Goal: Task Accomplishment & Management: Use online tool/utility

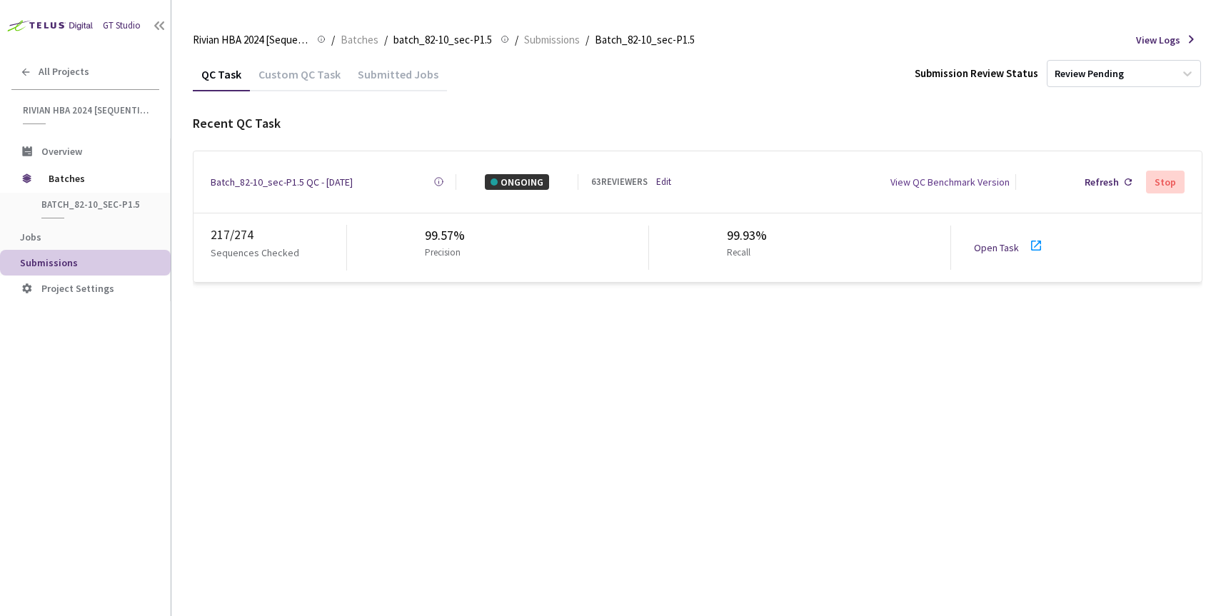
click at [988, 242] on link "Open Task" at bounding box center [996, 247] width 45 height 13
click at [313, 184] on div "Batch_82-10_sec-P1.5 QC - [DATE]" at bounding box center [282, 182] width 142 height 16
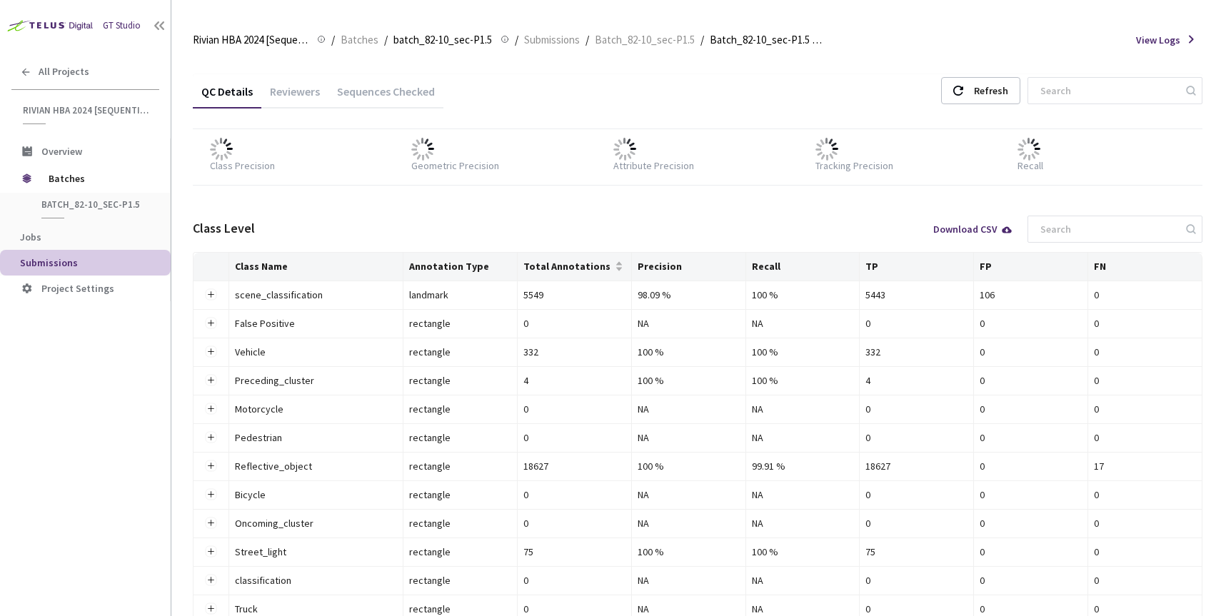
click at [297, 93] on div "Reviewers" at bounding box center [294, 96] width 67 height 24
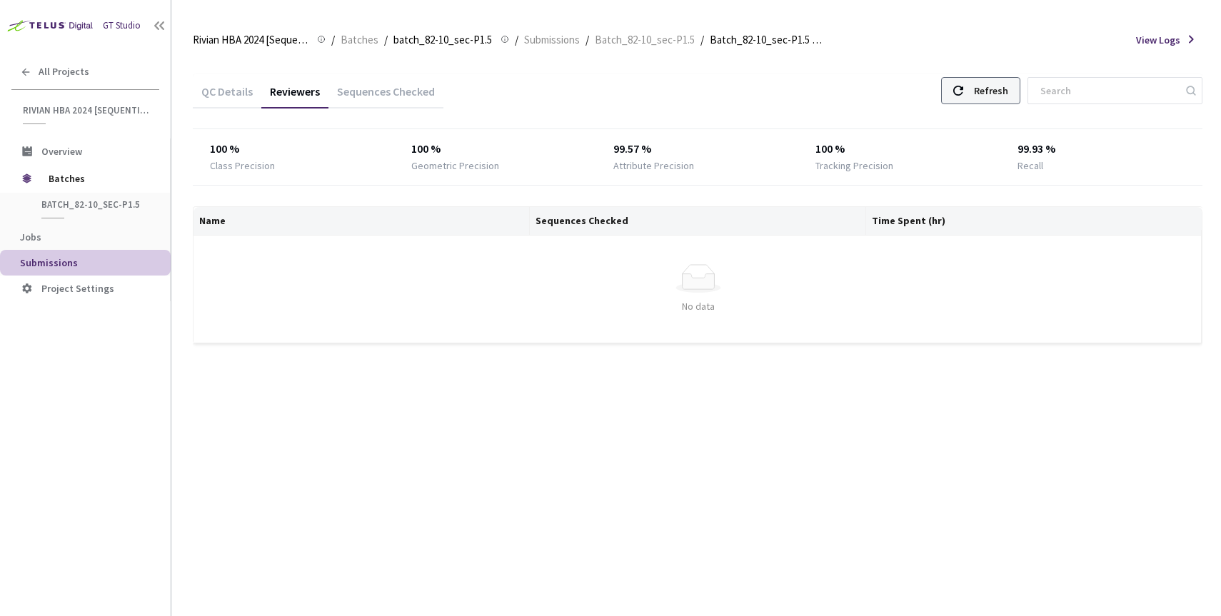
click at [997, 95] on div "Refresh" at bounding box center [980, 90] width 79 height 27
click at [1008, 91] on div "Refresh" at bounding box center [991, 91] width 34 height 26
click at [1001, 92] on div "Refresh" at bounding box center [980, 90] width 79 height 27
click at [1005, 86] on div "Refresh" at bounding box center [980, 90] width 79 height 27
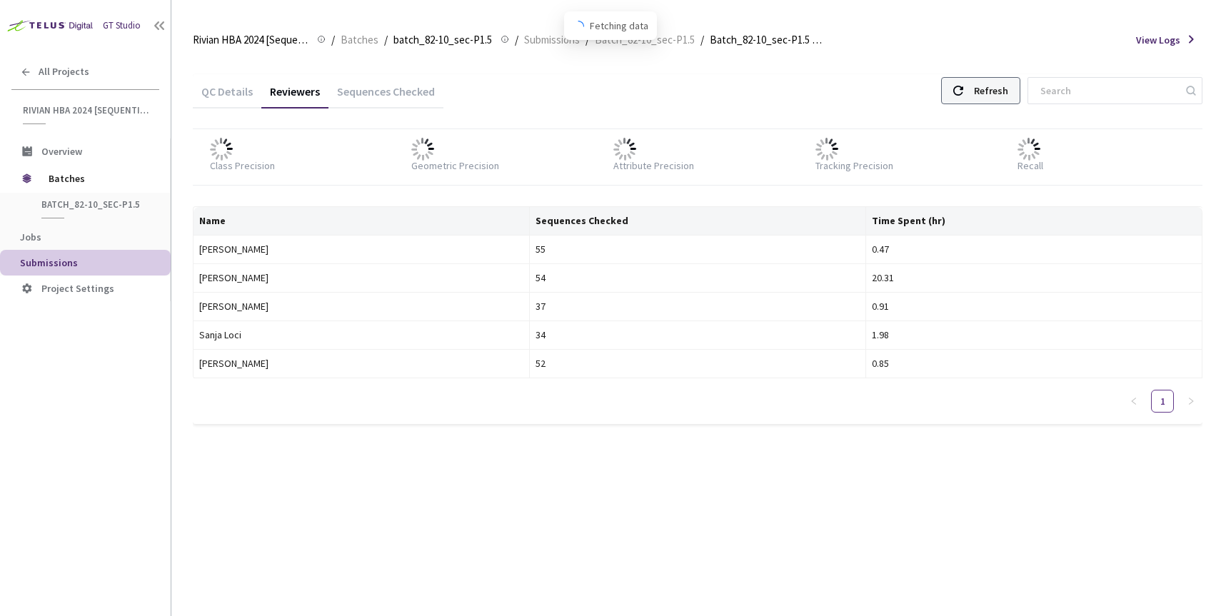
click at [1005, 86] on div "Refresh" at bounding box center [980, 90] width 79 height 27
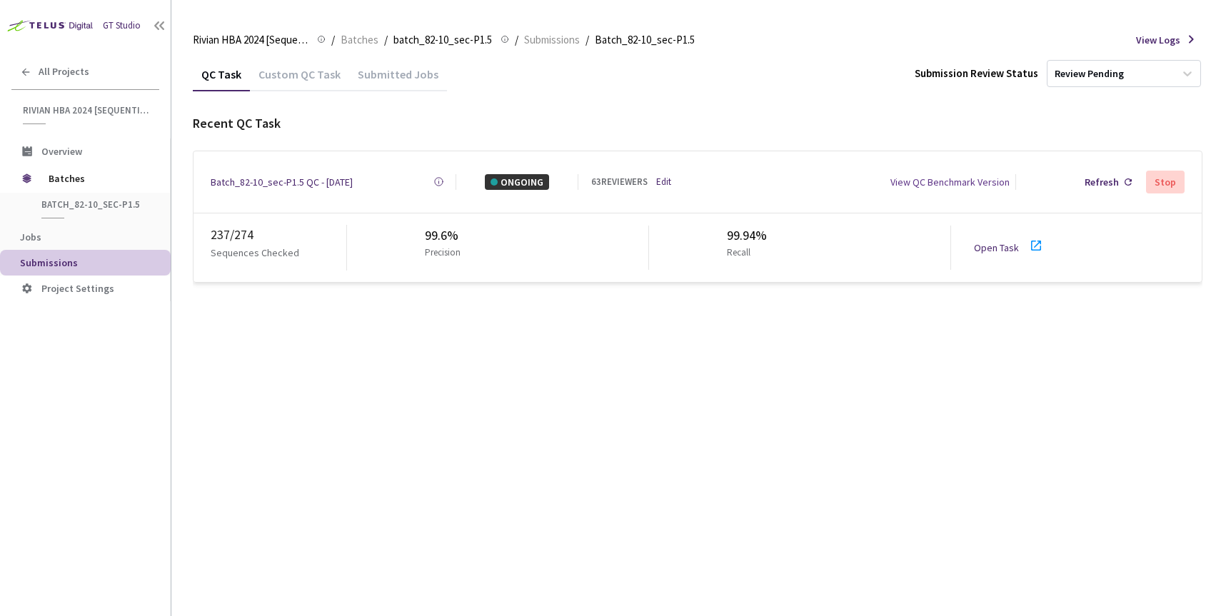
click at [661, 180] on link "Edit" at bounding box center [663, 182] width 15 height 14
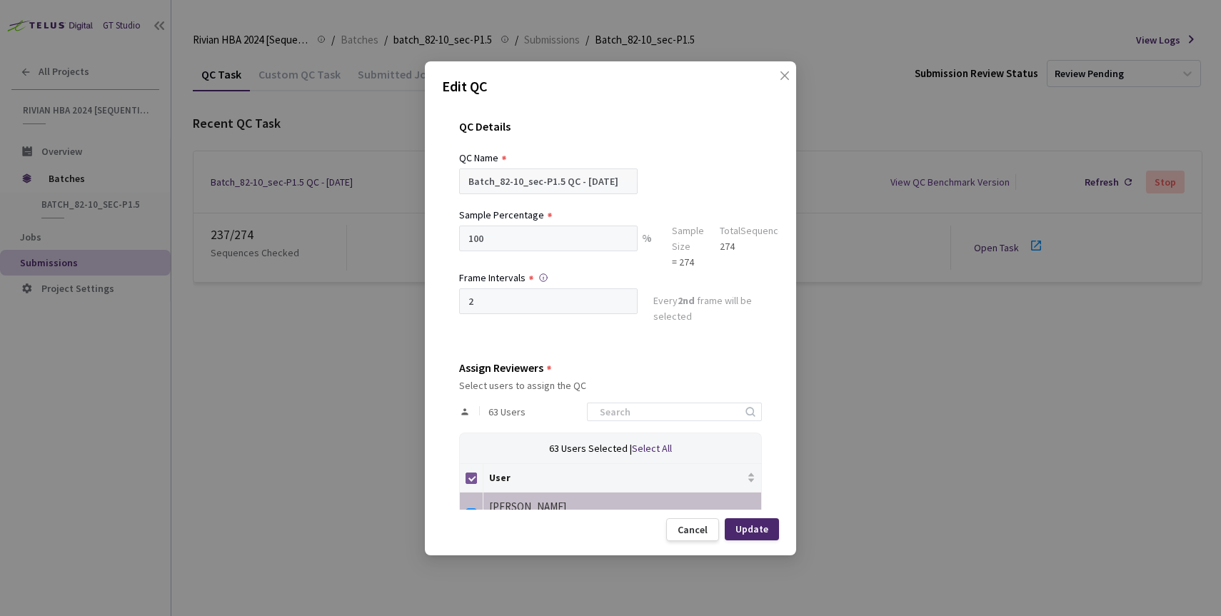
click at [470, 478] on input "Select all" at bounding box center [470, 478] width 11 height 11
checkbox input "false"
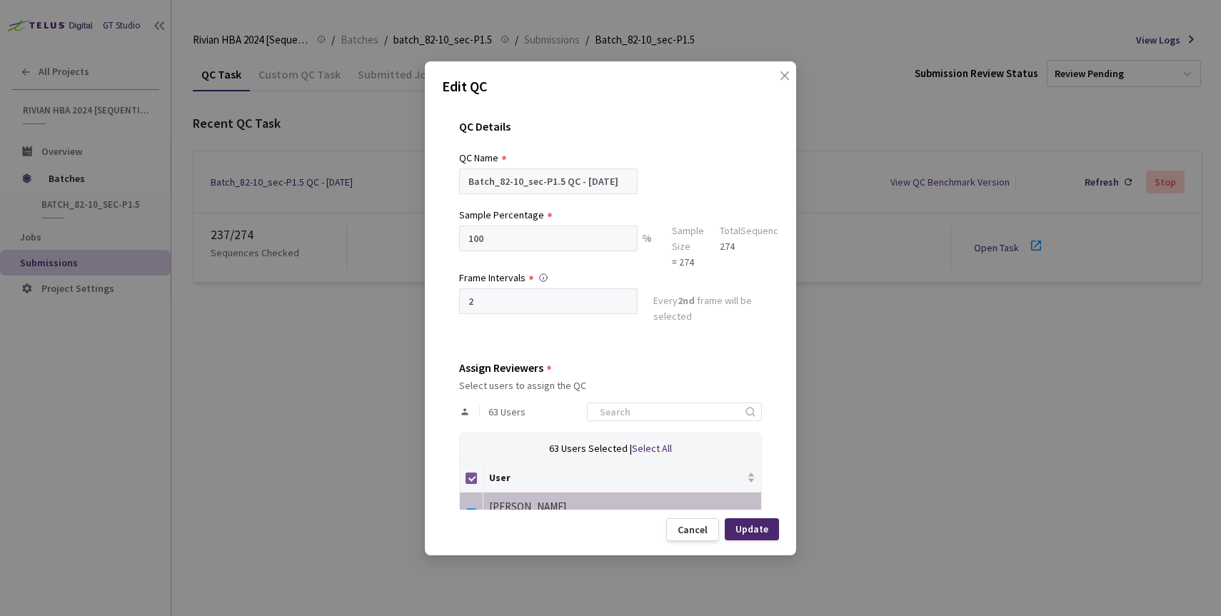
checkbox input "false"
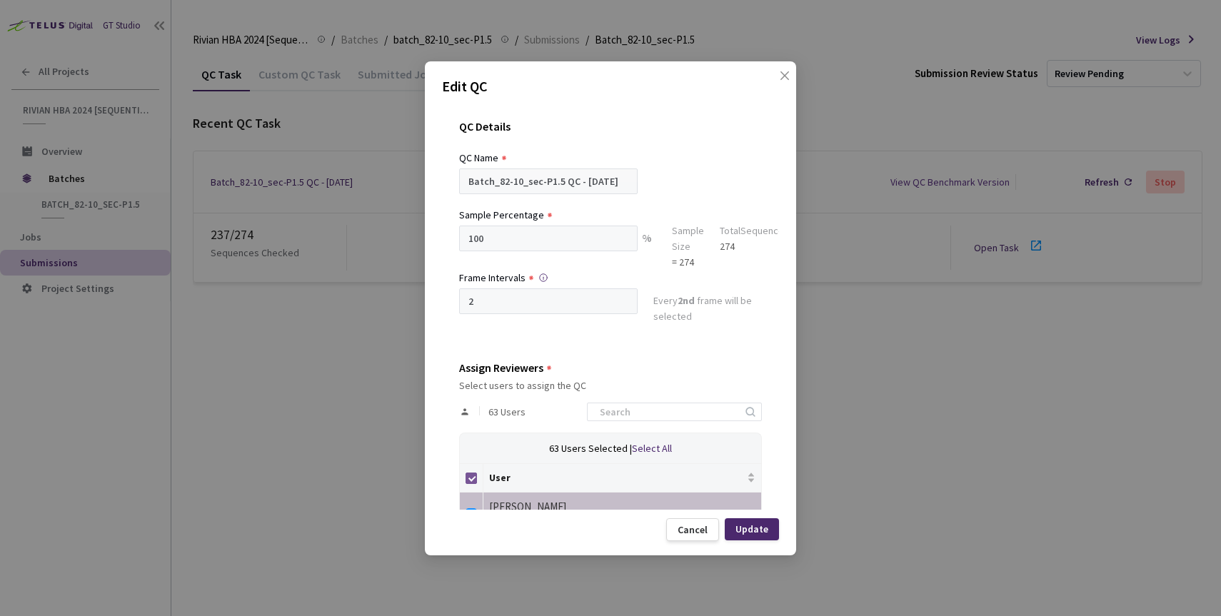
checkbox input "false"
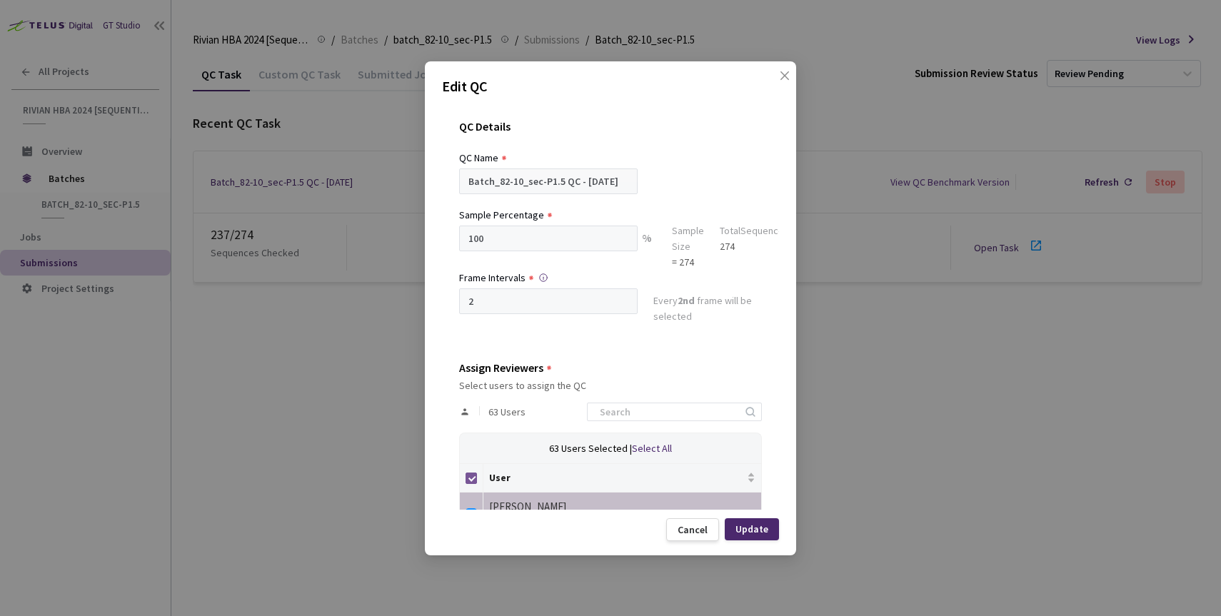
checkbox input "false"
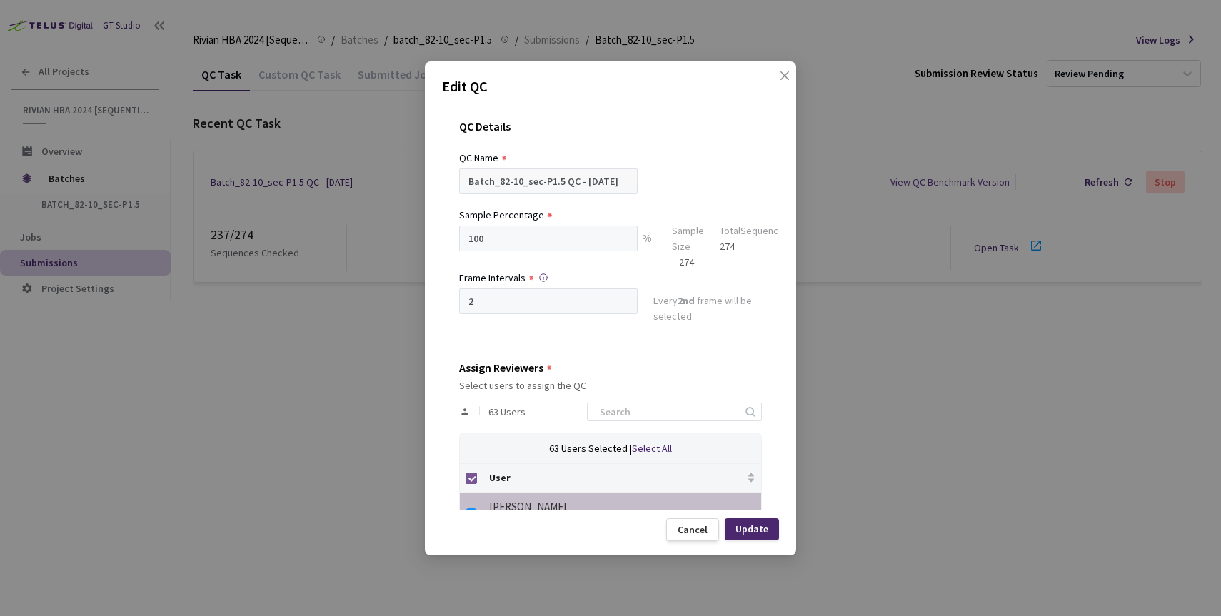
checkbox input "false"
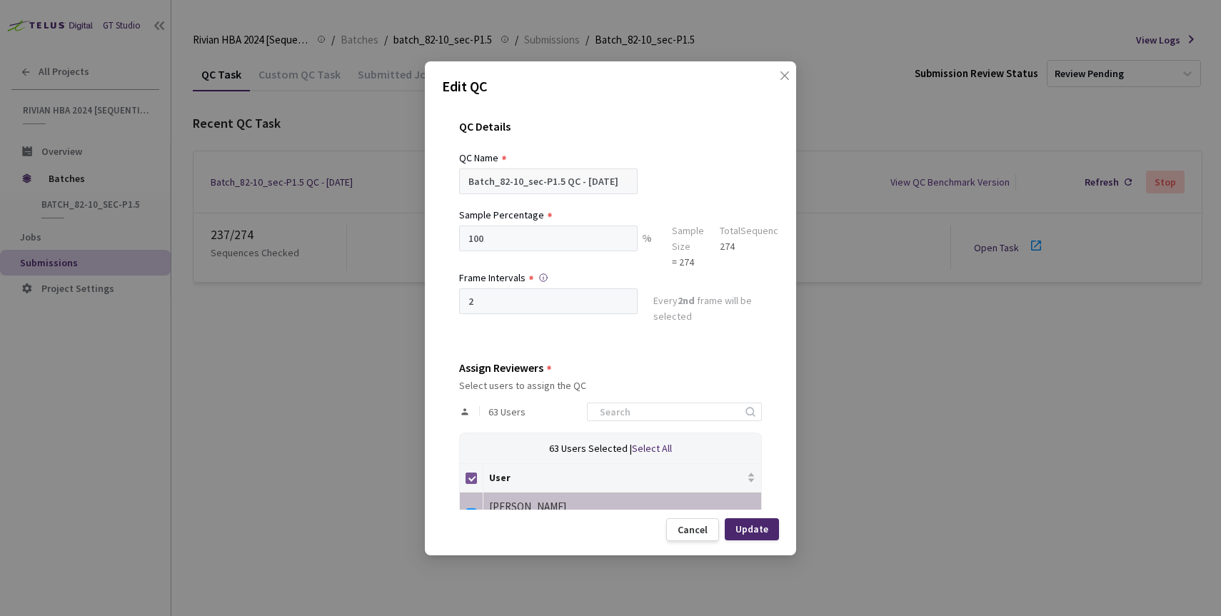
checkbox input "false"
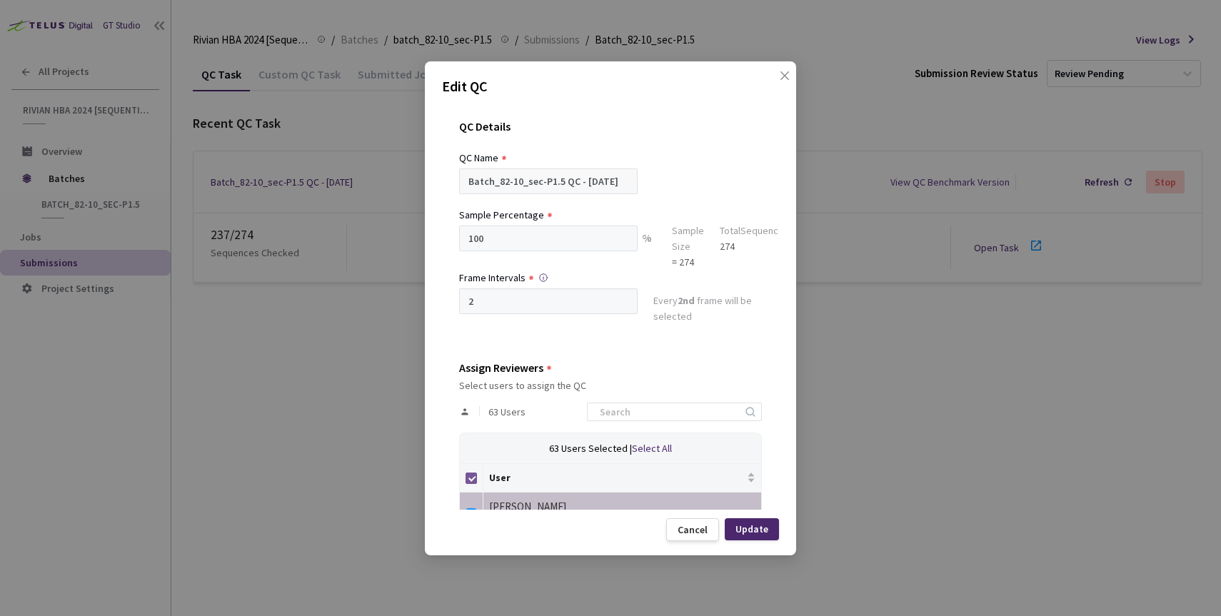
checkbox input "false"
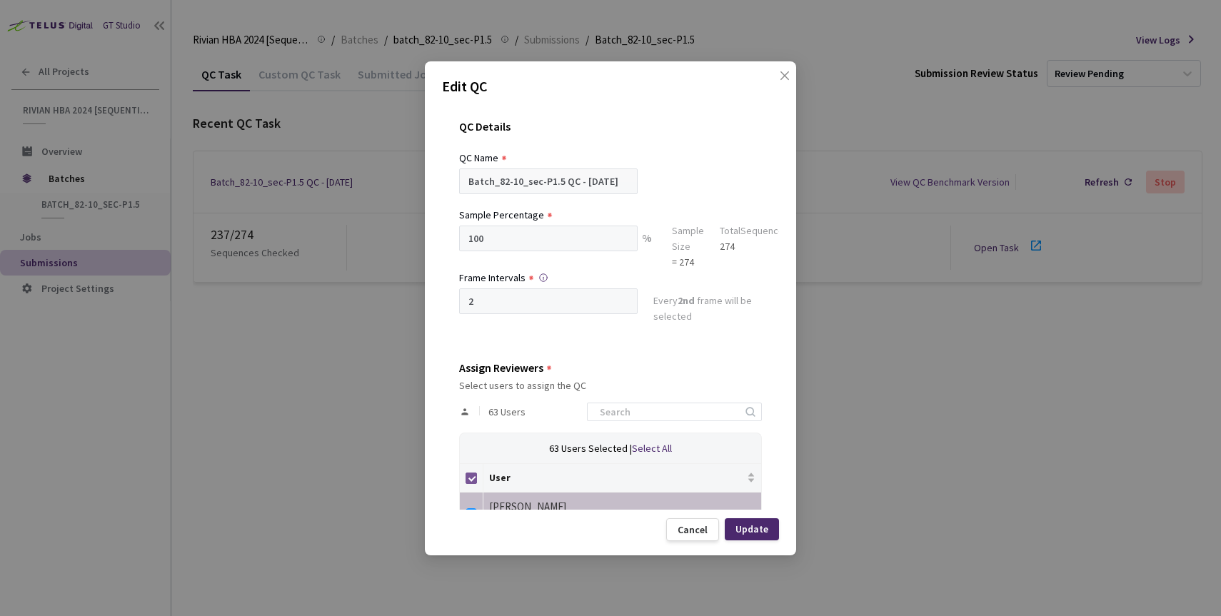
checkbox input "false"
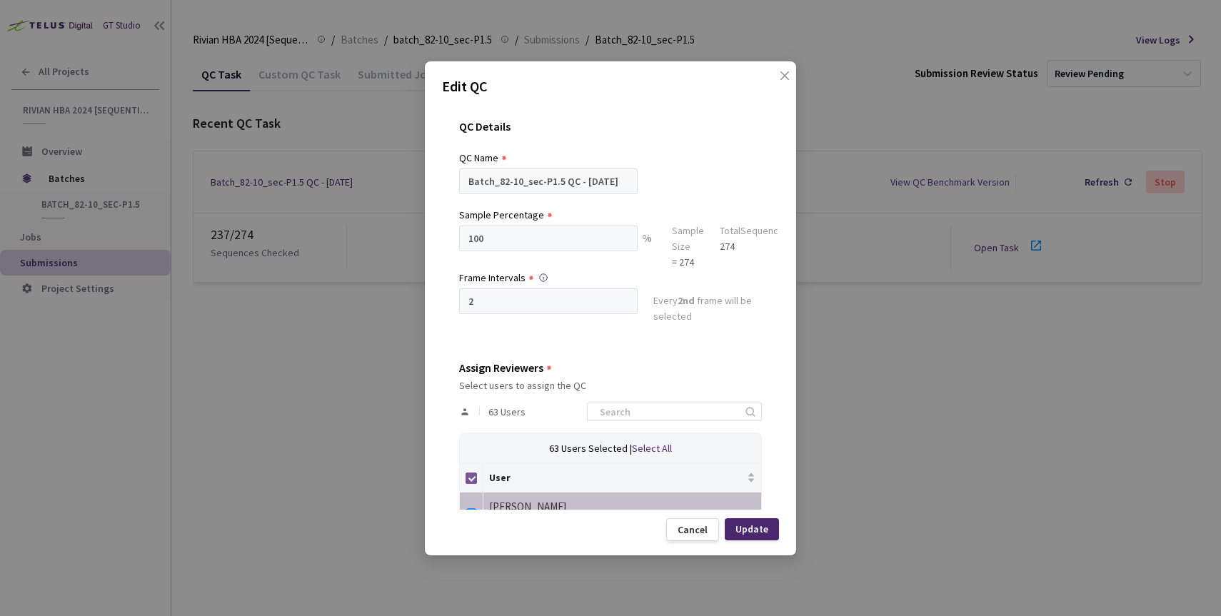
checkbox input "false"
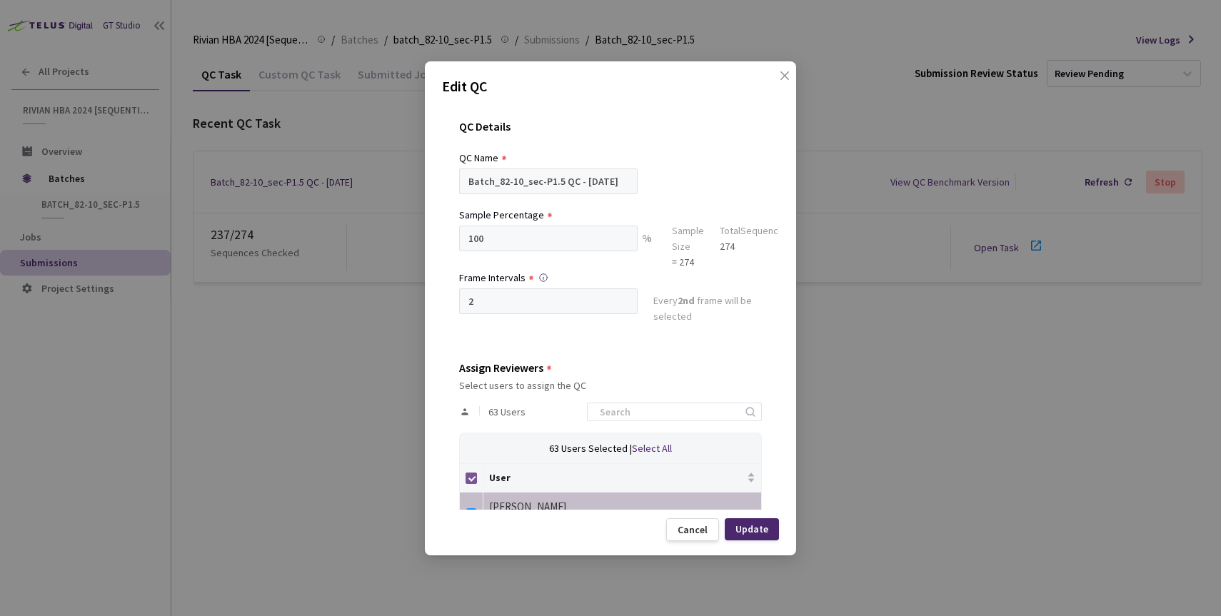
checkbox input "false"
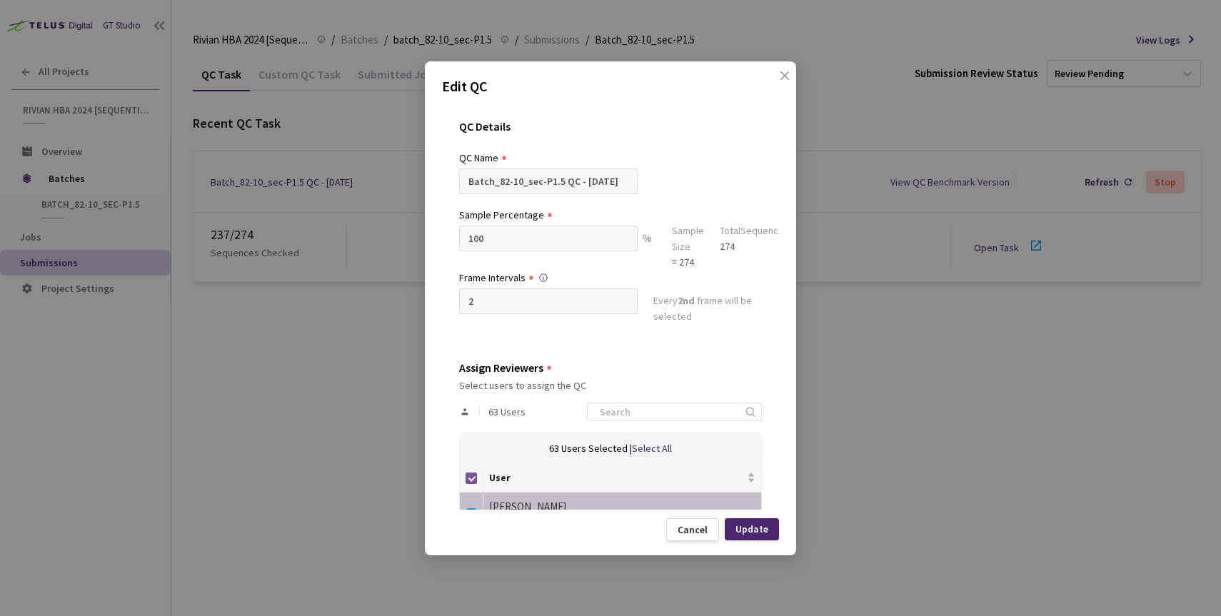
checkbox input "false"
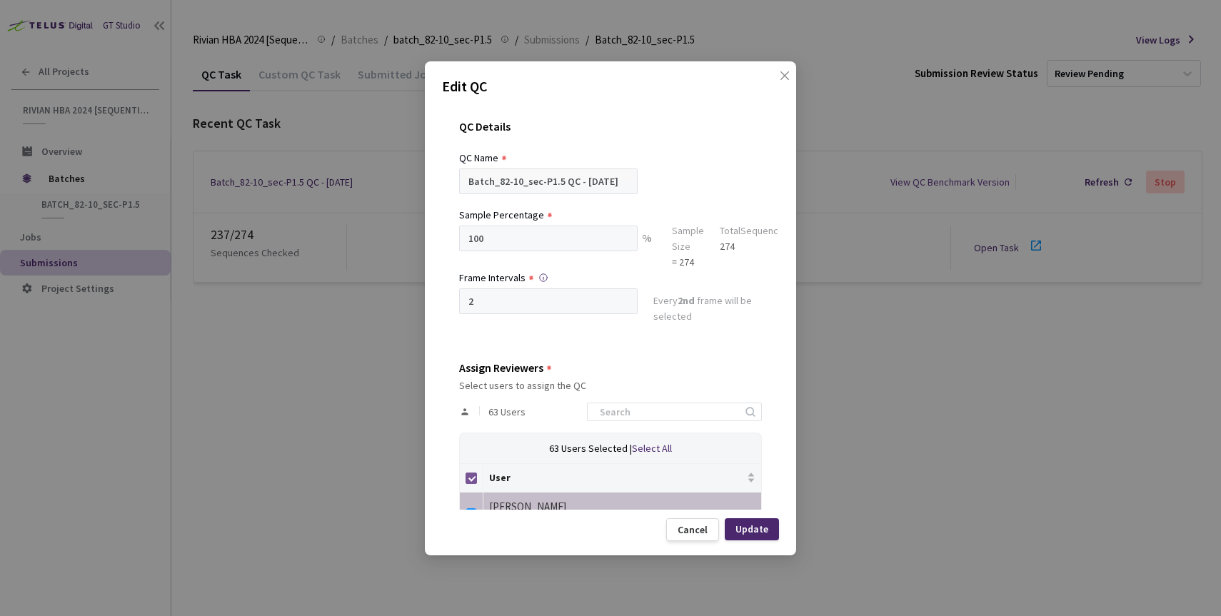
checkbox input "false"
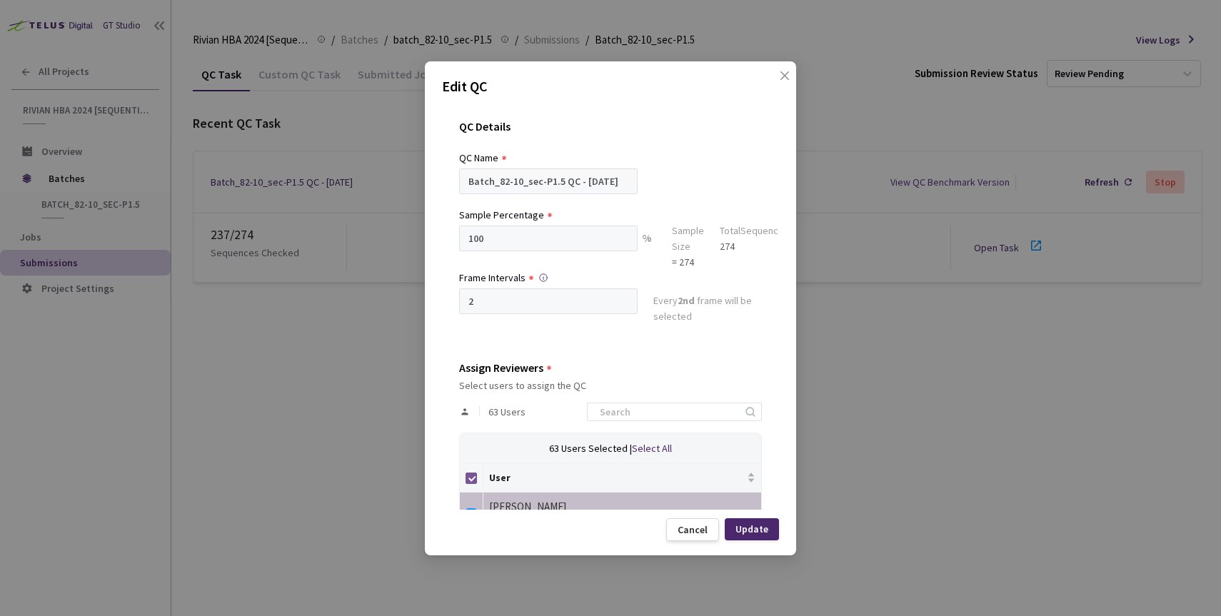
checkbox input "false"
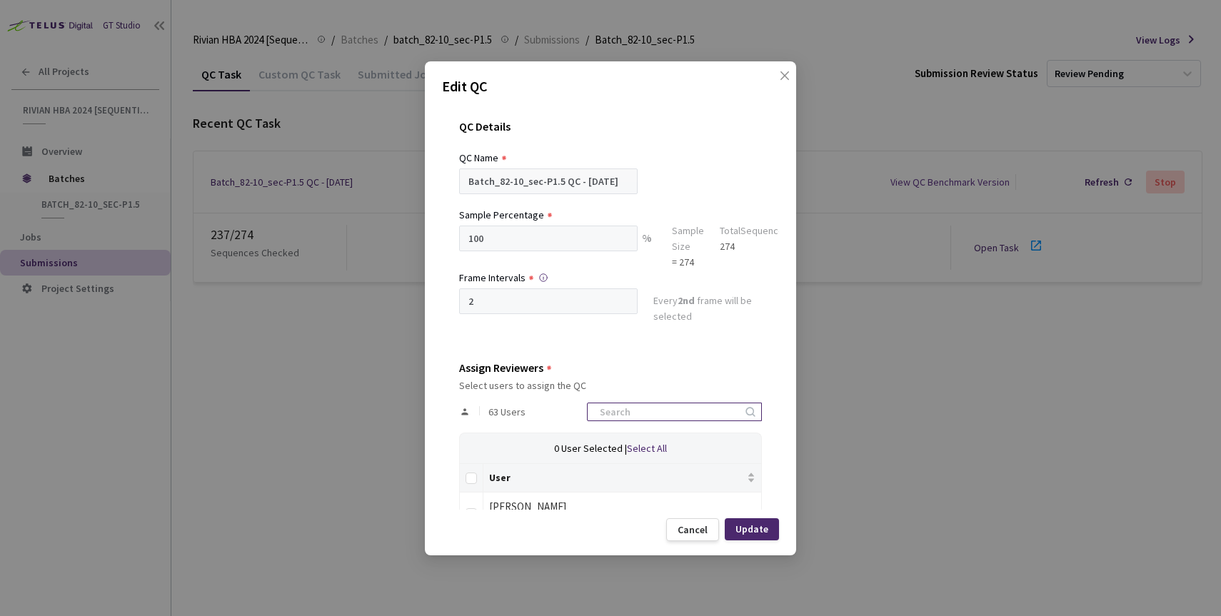
click at [626, 408] on input at bounding box center [667, 411] width 152 height 17
type input "sanj"
click at [470, 510] on div "Edit QC QC Details QC Name Batch_82-10_sec-P1.5 QC - [DATE] Sample Percentage 1…" at bounding box center [610, 308] width 371 height 494
click at [472, 507] on label at bounding box center [470, 511] width 11 height 20
click at [472, 508] on input "checkbox" at bounding box center [470, 513] width 11 height 11
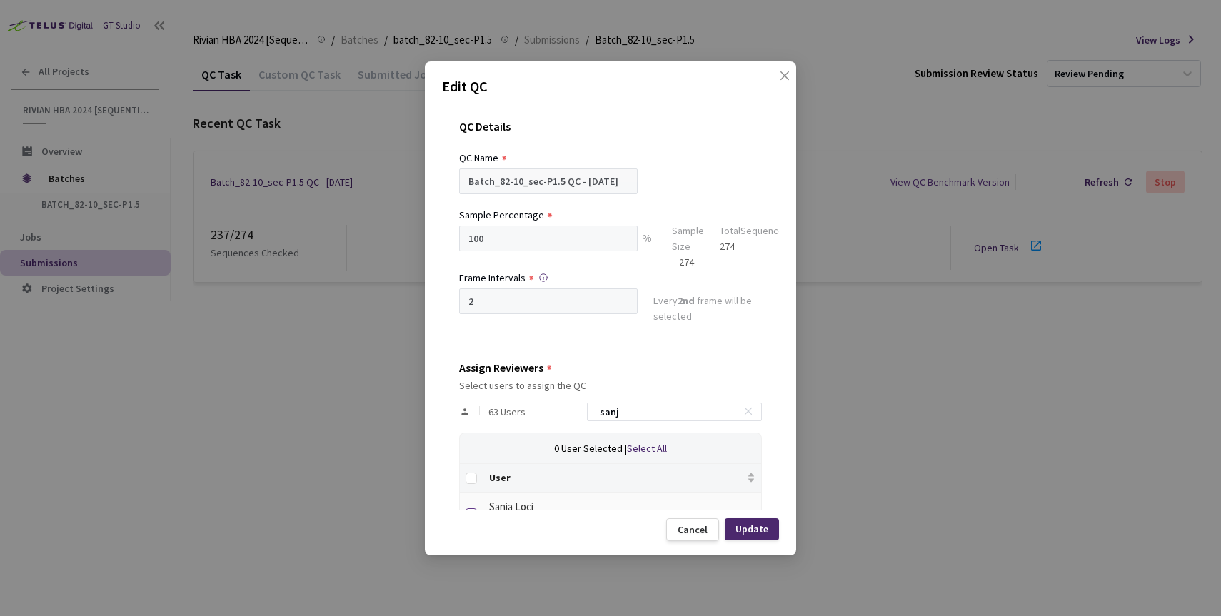
checkbox input "true"
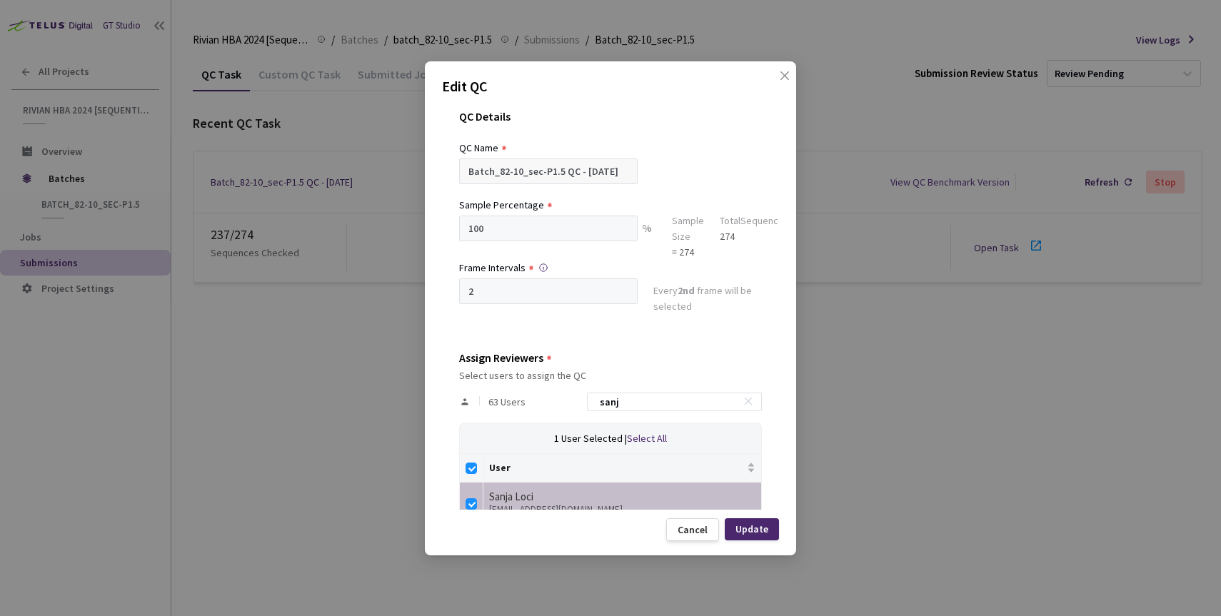
drag, startPoint x: 659, startPoint y: 403, endPoint x: 578, endPoint y: 397, distance: 80.9
click at [578, 398] on div "63 Users sanj" at bounding box center [610, 401] width 303 height 41
type input "j"
checkbox input "false"
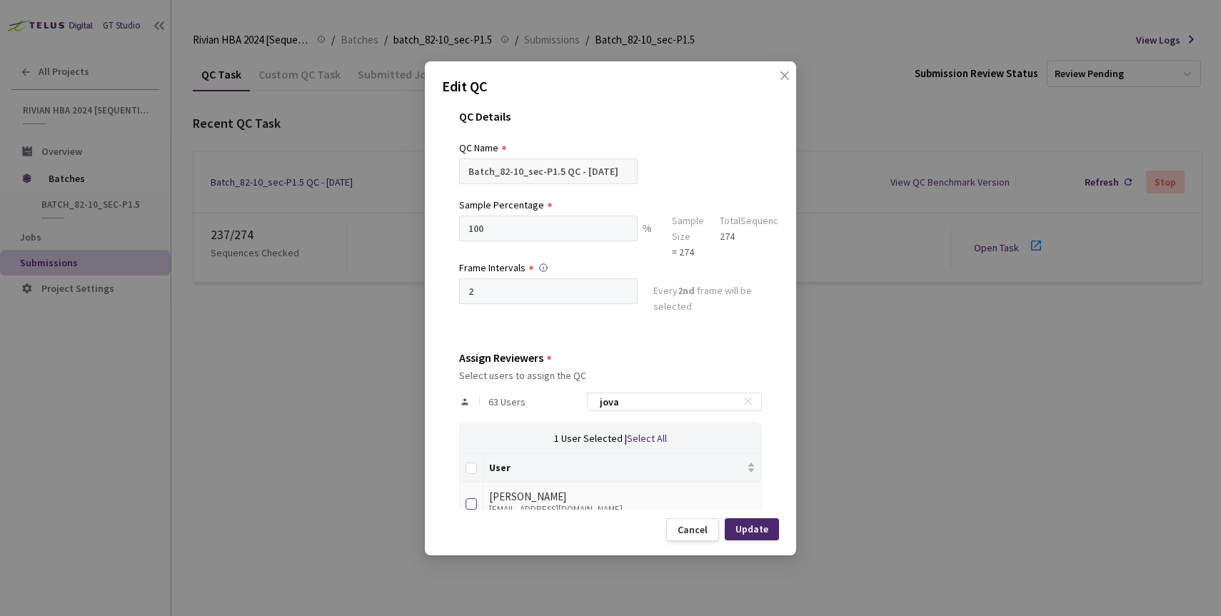
type input "jova"
click at [473, 499] on input "checkbox" at bounding box center [470, 503] width 11 height 11
checkbox input "true"
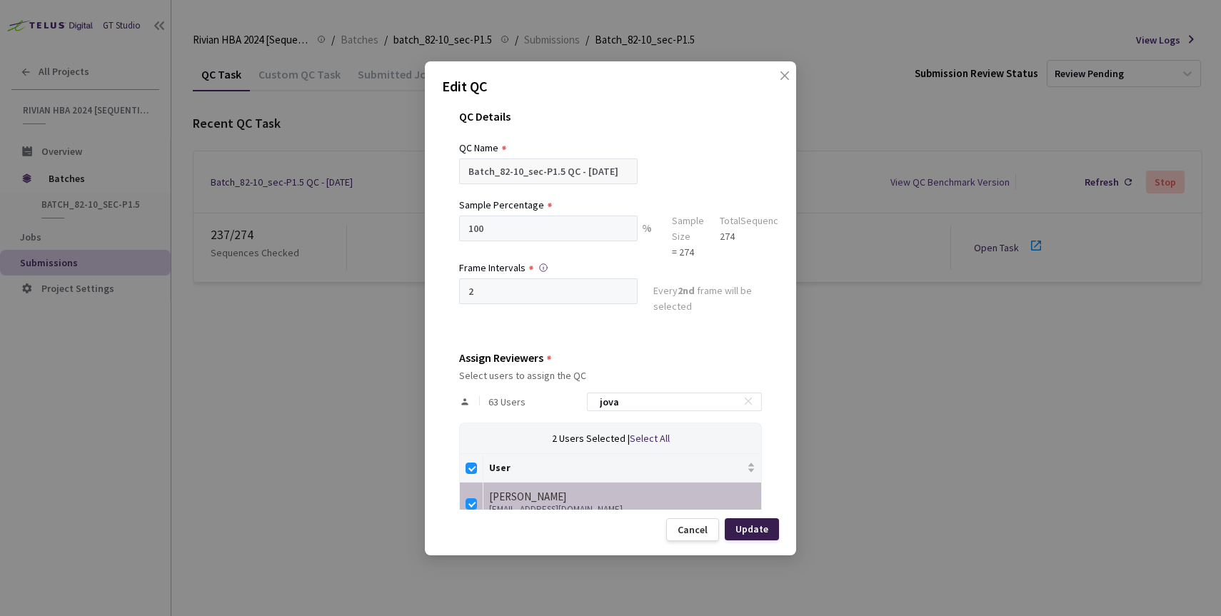
click at [757, 528] on div "Update" at bounding box center [751, 528] width 33 height 11
